Goal: Obtain resource: Download file/media

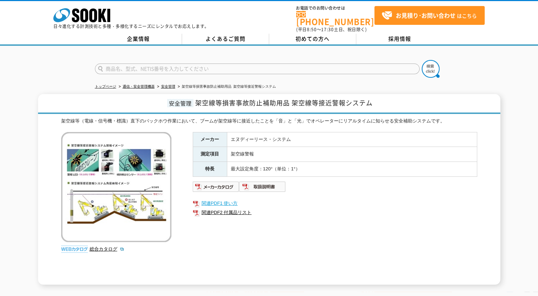
click at [393, 199] on link "関連PDF1 使い方" at bounding box center [335, 203] width 284 height 9
click at [54, 64] on div at bounding box center [269, 63] width 538 height 34
click at [69, 69] on div at bounding box center [269, 63] width 538 height 34
click at [55, 57] on div at bounding box center [269, 63] width 538 height 34
